Goal: Information Seeking & Learning: Learn about a topic

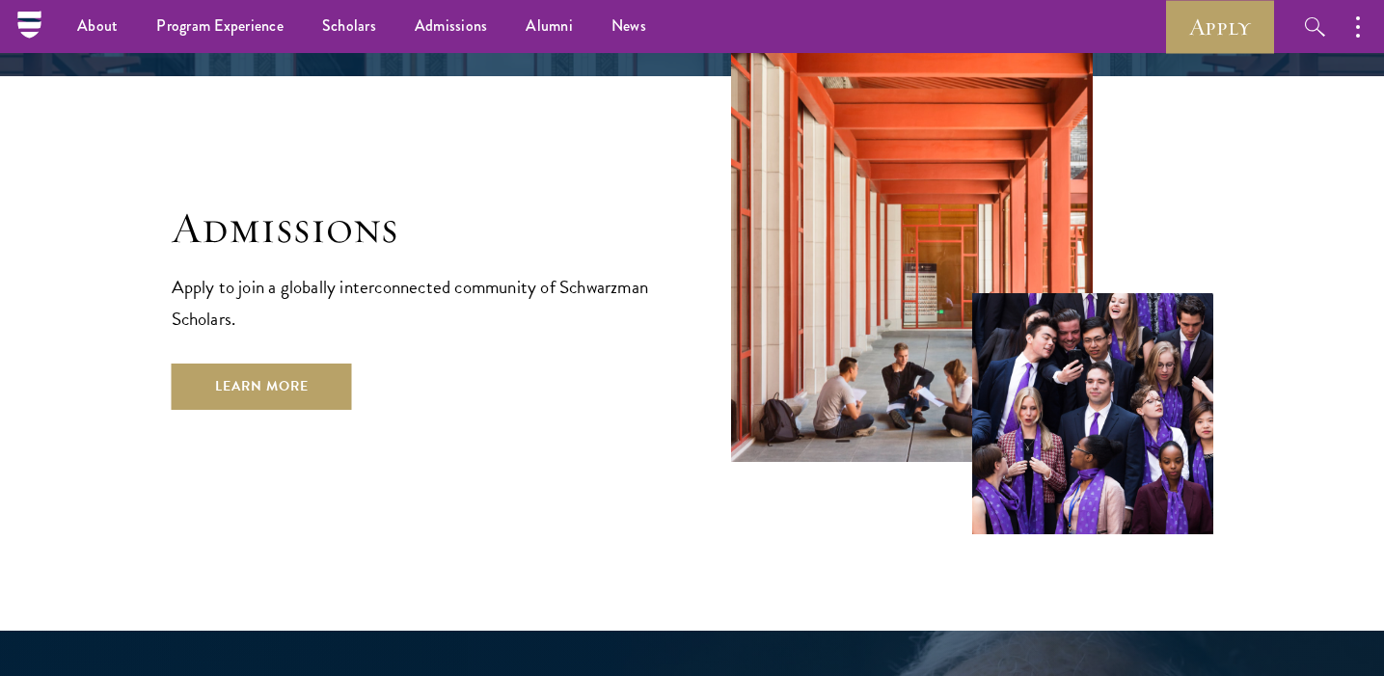
scroll to position [3149, 0]
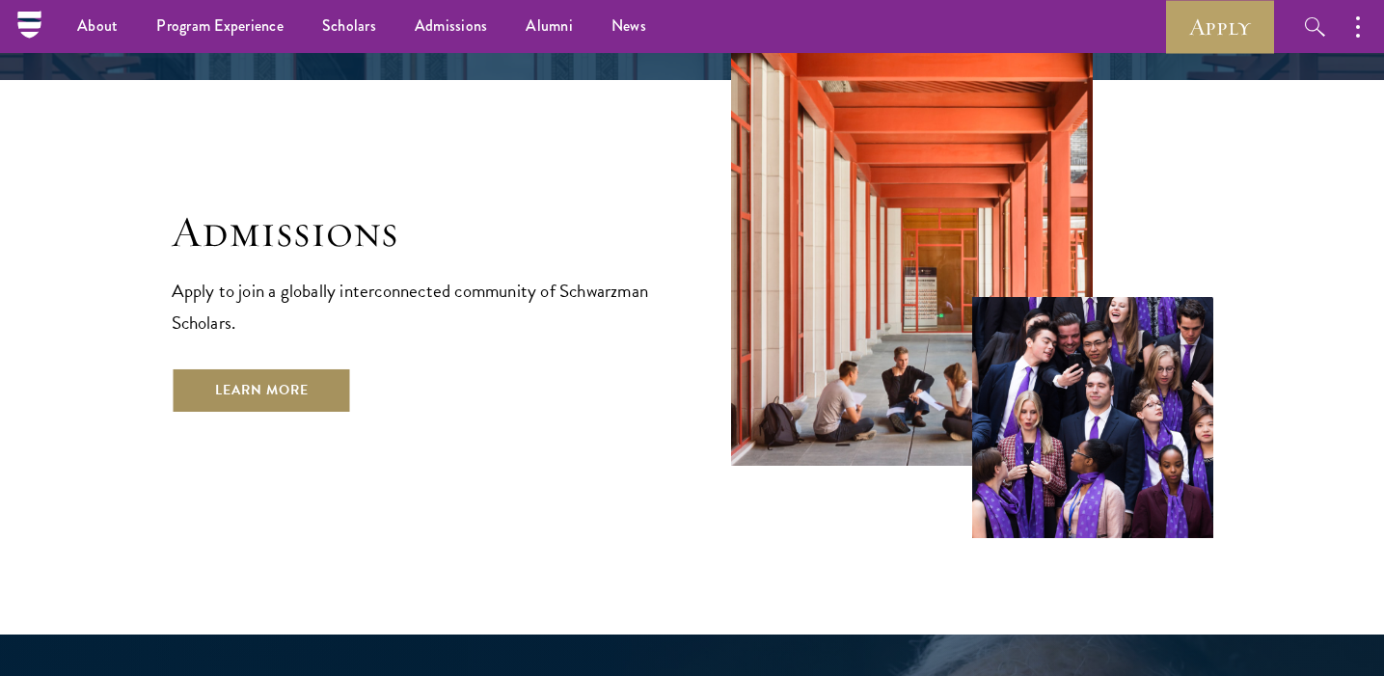
click at [315, 368] on link "Learn More" at bounding box center [262, 391] width 180 height 46
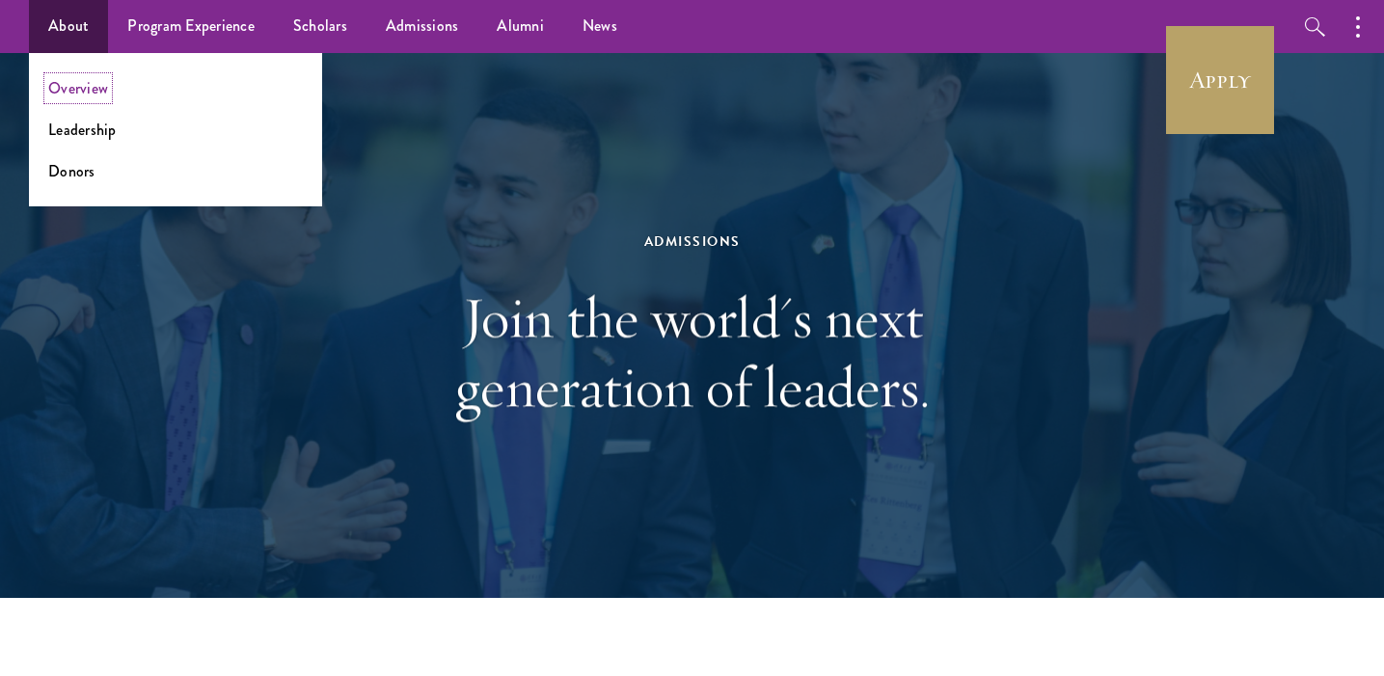
click at [79, 89] on link "Overview" at bounding box center [78, 88] width 60 height 22
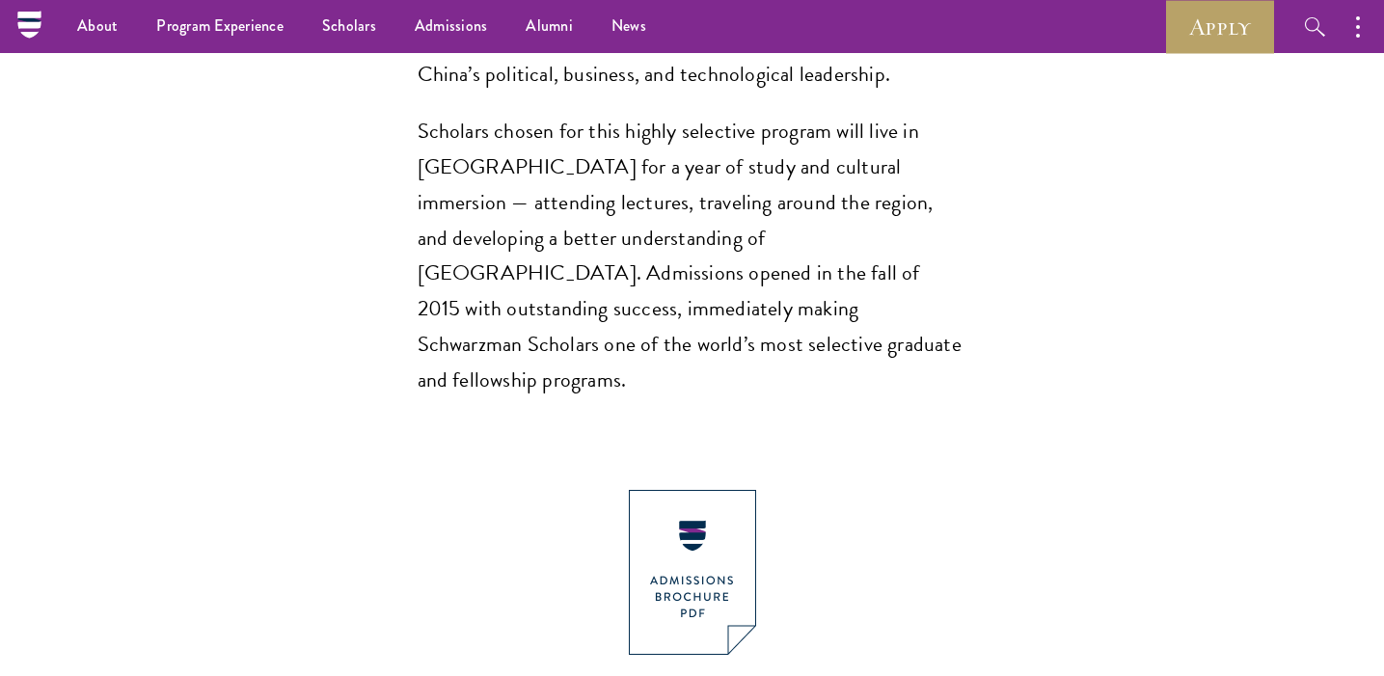
scroll to position [1489, 0]
